Goal: Use online tool/utility: Utilize a website feature to perform a specific function

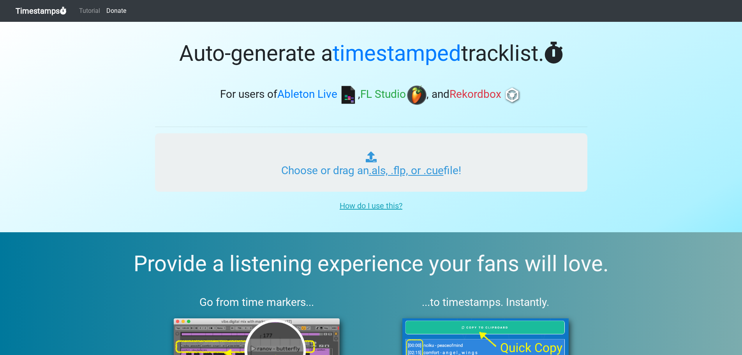
click at [368, 171] on input "Choose or drag an .als, .flp, or .cue file!" at bounding box center [371, 162] width 432 height 58
type input "C:\fakepath\[236]_PSP_108bpm_F#m_@prod.illmore@kyro.flp"
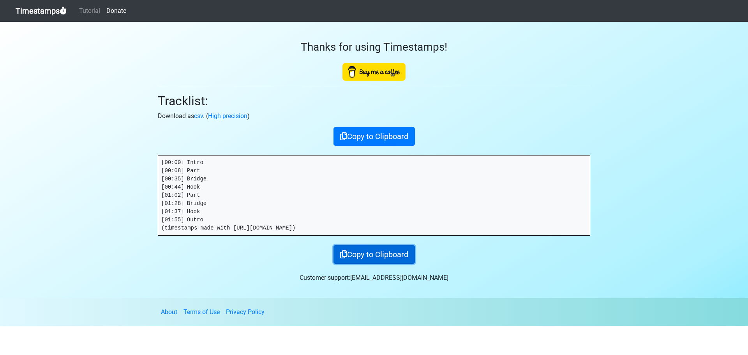
click at [373, 257] on button "Copy to Clipboard" at bounding box center [373, 254] width 81 height 19
